Goal: Task Accomplishment & Management: Complete application form

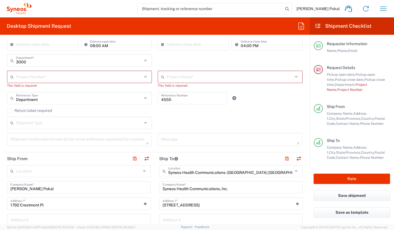
scroll to position [113, 0]
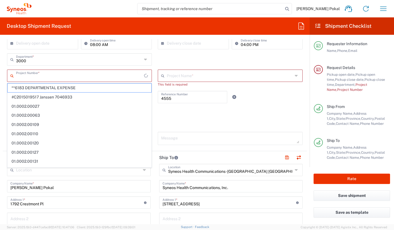
click at [74, 77] on input "text" at bounding box center [80, 76] width 128 height 10
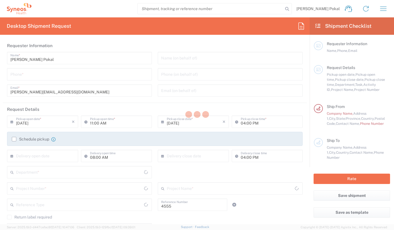
type input "Department"
type input "[US_STATE]"
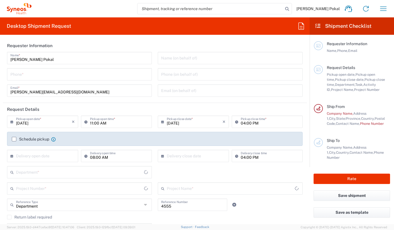
type input "[GEOGRAPHIC_DATA]"
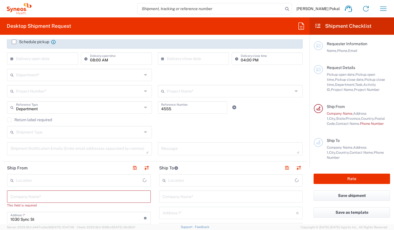
scroll to position [129, 0]
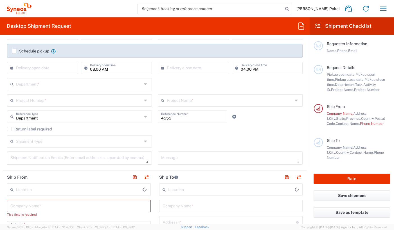
type input "Caerus Marketing Group LLC-[GEOGRAPHIC_DATA] [GEOGRAPHIC_DATA] [GEOGRAPHIC_DATA]"
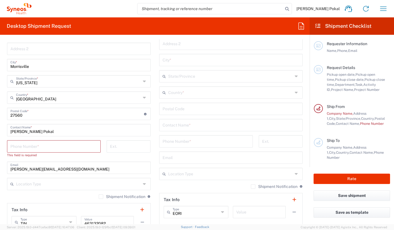
scroll to position [284, 0]
click at [52, 147] on input "tel" at bounding box center [53, 146] width 87 height 10
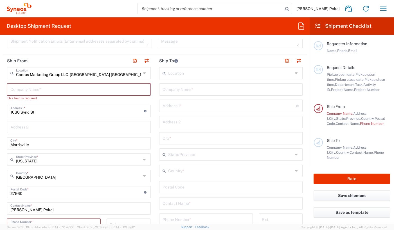
scroll to position [202, 0]
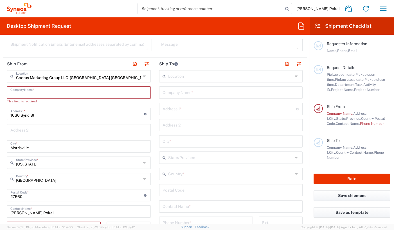
click at [64, 96] on input "text" at bounding box center [78, 92] width 137 height 10
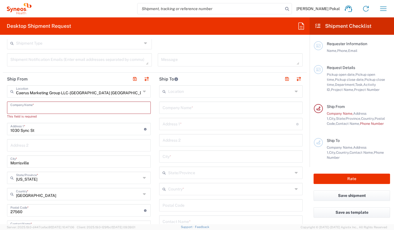
scroll to position [186, 0]
click at [69, 91] on input "text" at bounding box center [78, 92] width 125 height 10
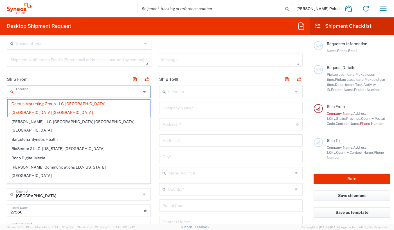
click at [65, 70] on div "Shipment Notification Emails (Enter email addresses separated by comma)" at bounding box center [79, 62] width 151 height 17
type input "Caerus Marketing Group LLC-[GEOGRAPHIC_DATA] [GEOGRAPHIC_DATA] [GEOGRAPHIC_DATA]"
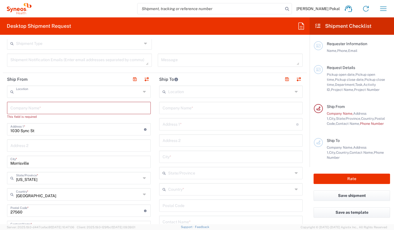
click at [63, 90] on input "text" at bounding box center [78, 92] width 125 height 10
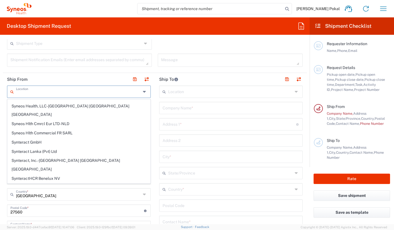
scroll to position [1136, 0]
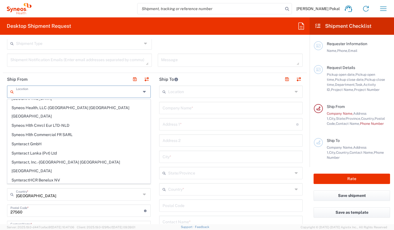
type input "Unassigned Location"
type input "Syneos Health"
type input "[STREET_ADDRESS]"
type input "[GEOGRAPHIC_DATA]"
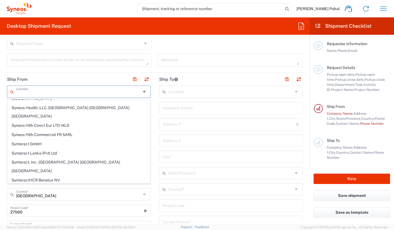
type input "[US_STATE]"
type input "94402"
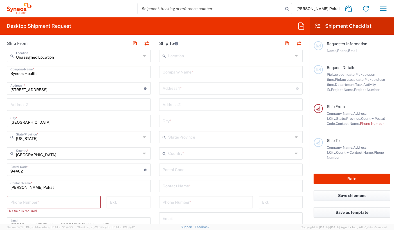
scroll to position [225, 0]
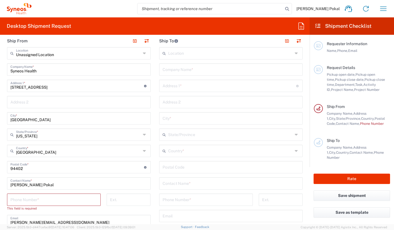
click at [51, 88] on input "[STREET_ADDRESS]" at bounding box center [76, 86] width 133 height 10
